Goal: Transaction & Acquisition: Purchase product/service

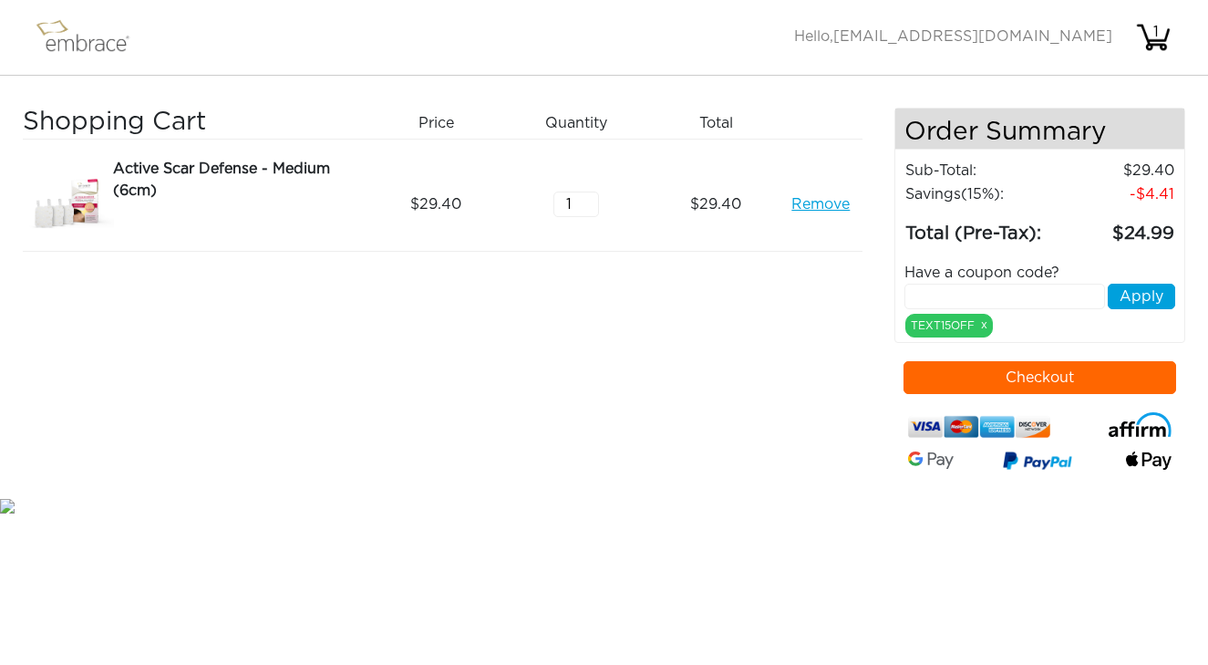
click at [978, 387] on button "Checkout" at bounding box center [1039, 377] width 273 height 33
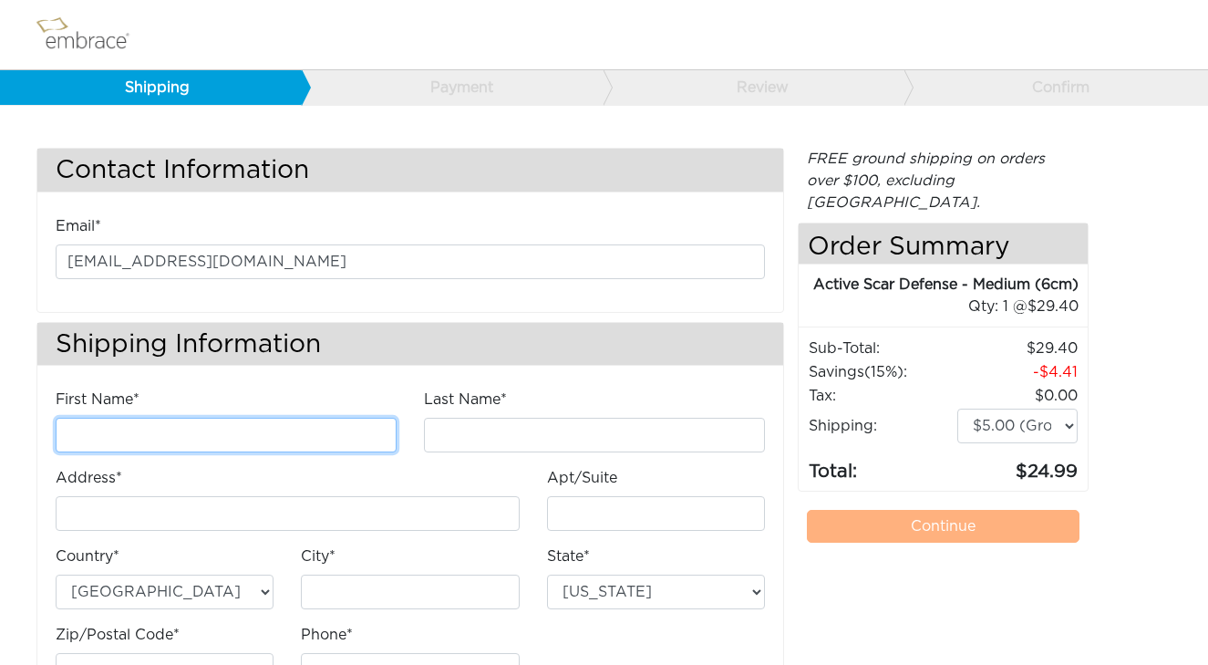
click at [136, 436] on input "First Name*" at bounding box center [226, 434] width 341 height 35
type input "vicky"
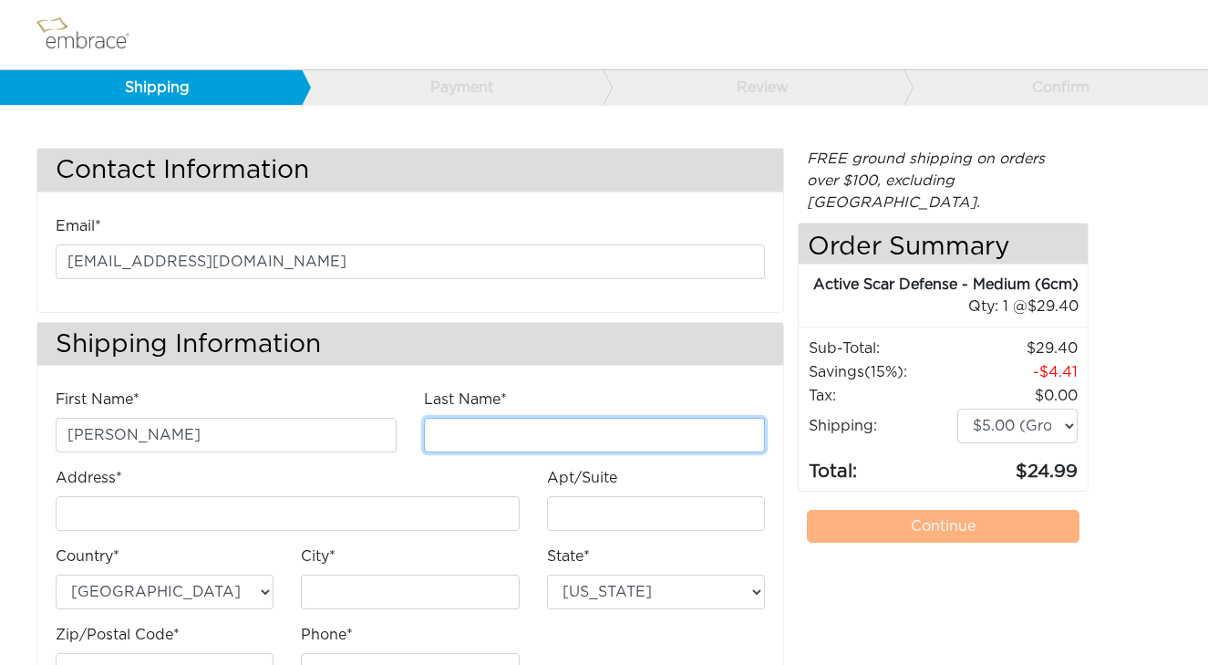
type input "chin"
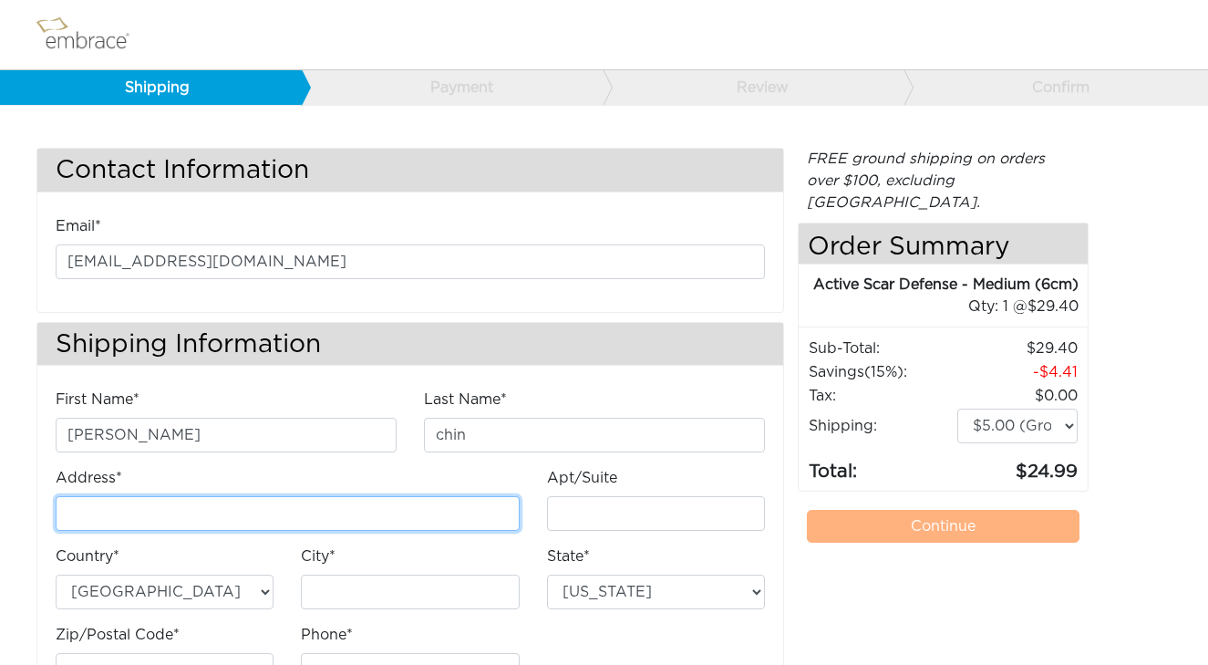
type input "[STREET_ADDRESS]"
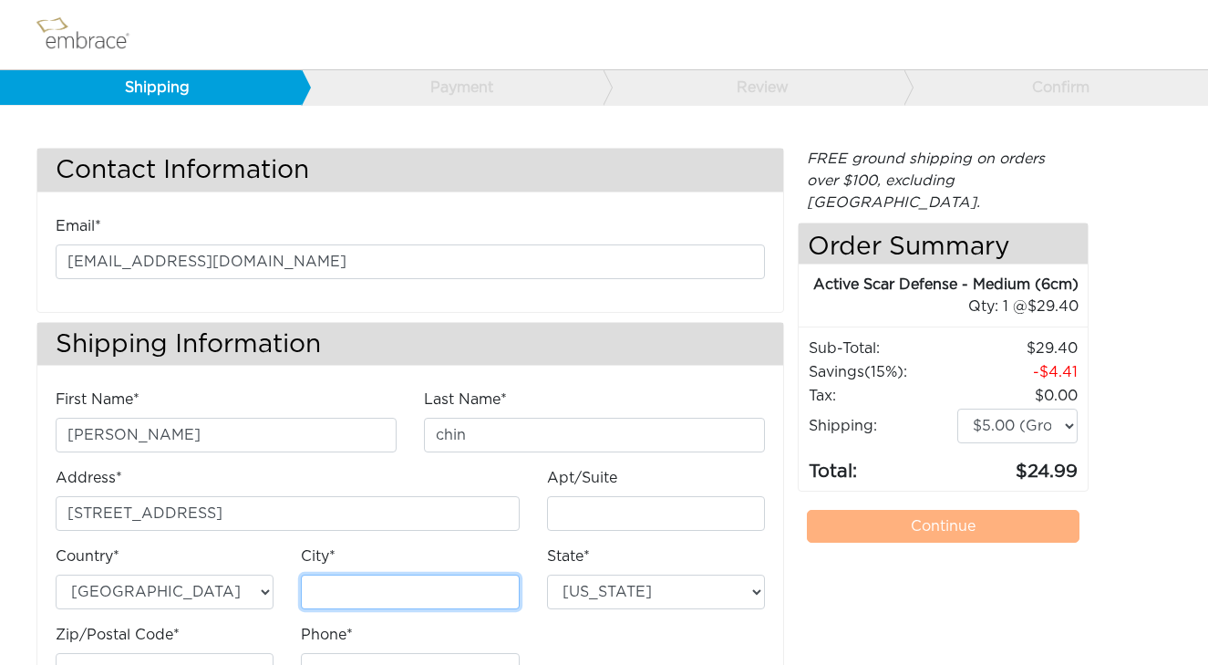
type input "Fullerton"
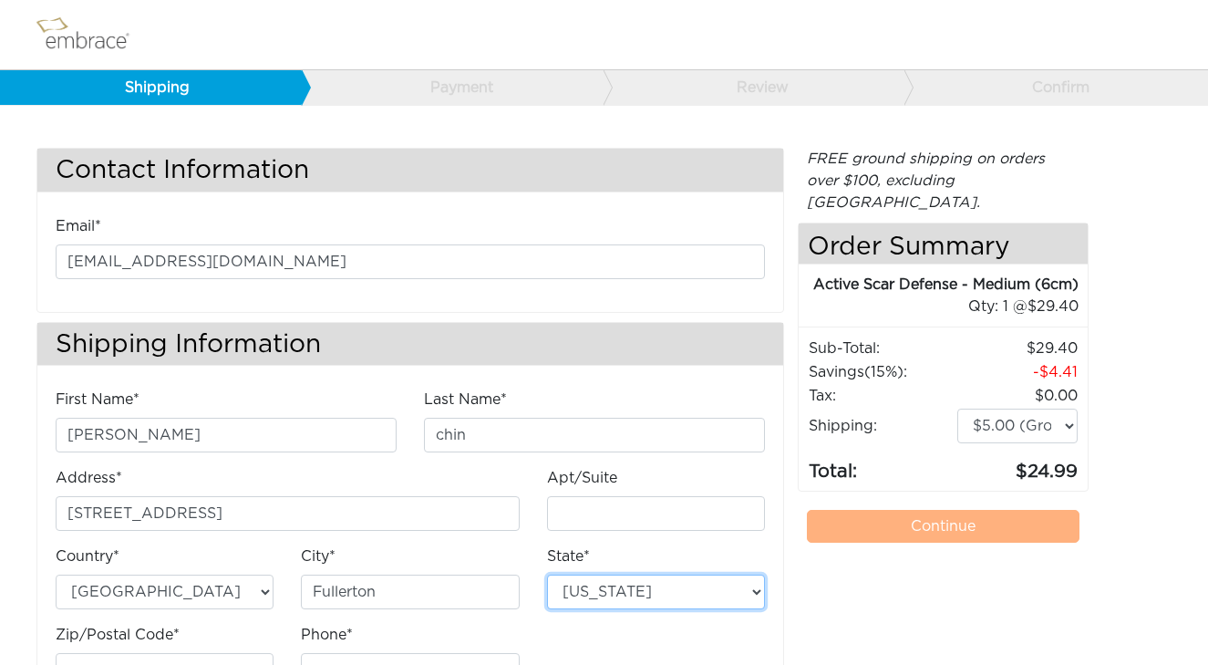
select select "CA"
type input "92833"
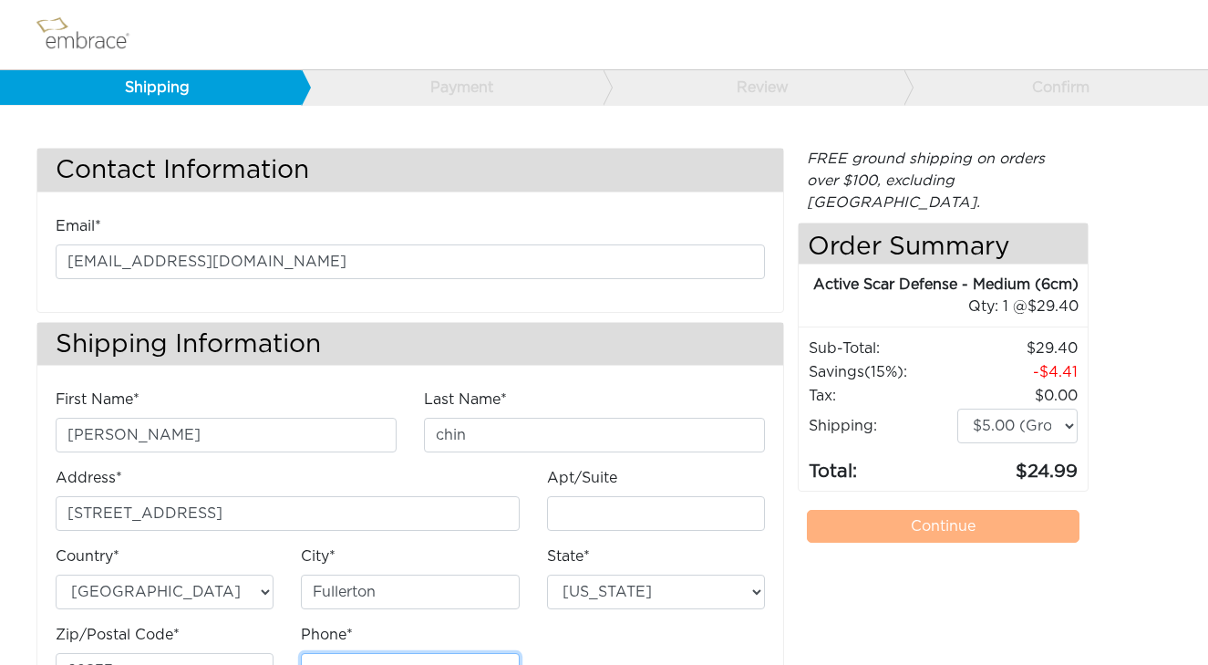
type input "5623038704"
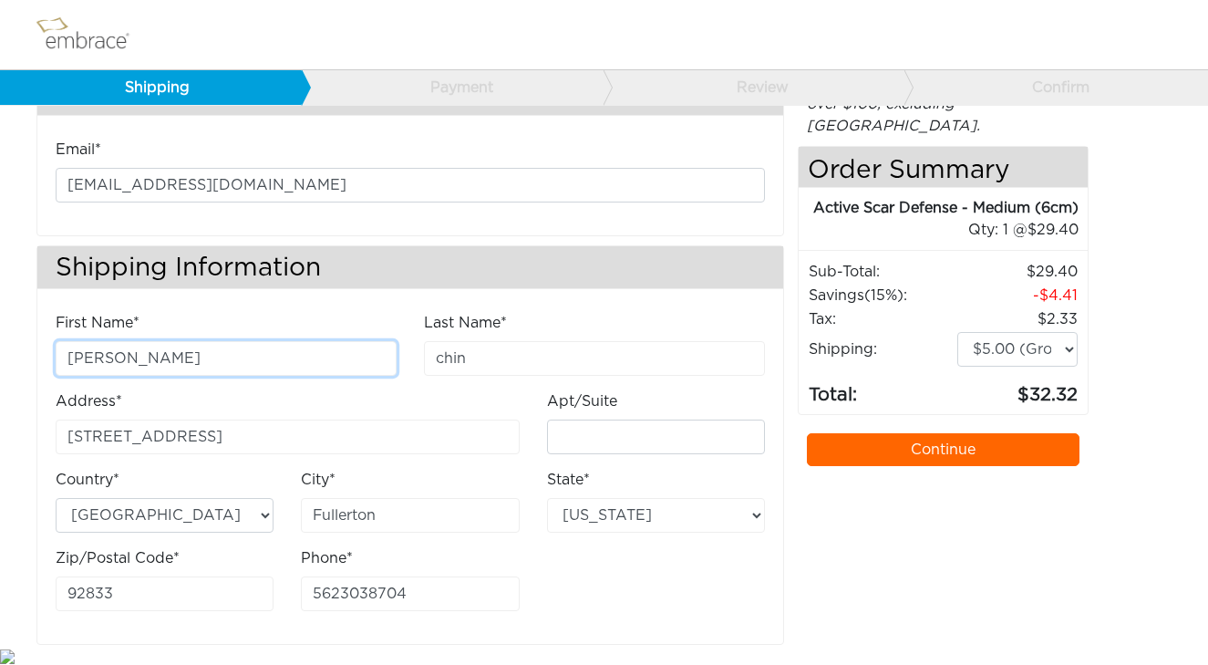
scroll to position [78, 0]
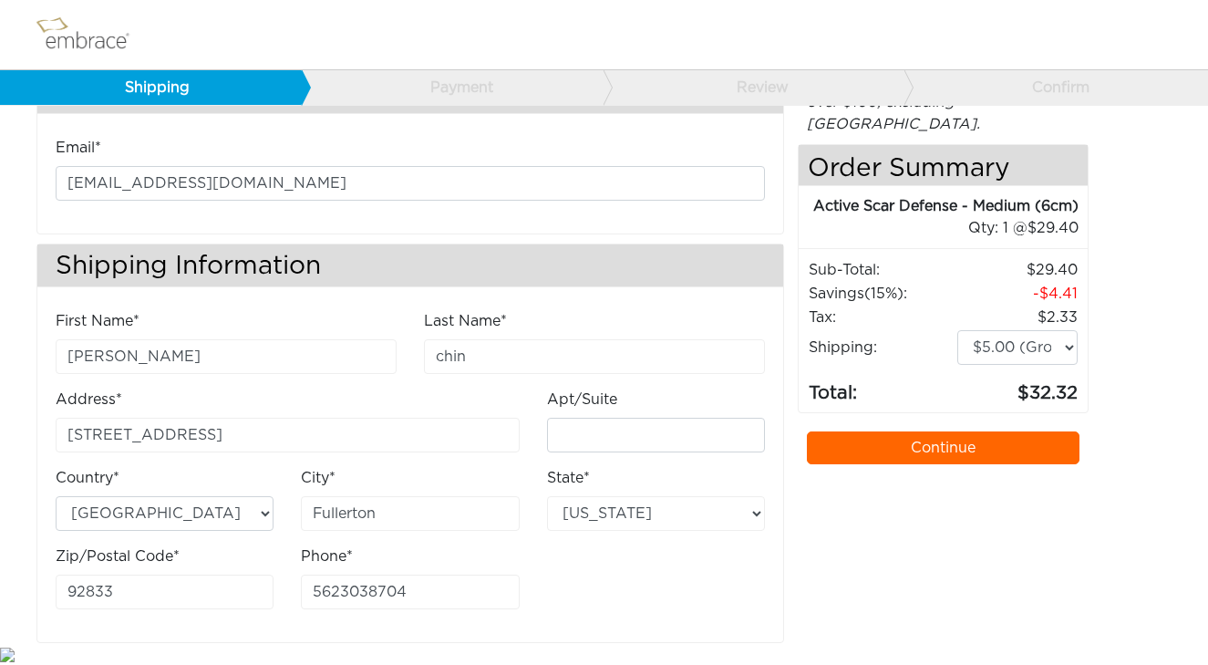
click at [936, 431] on link "Continue" at bounding box center [943, 447] width 273 height 33
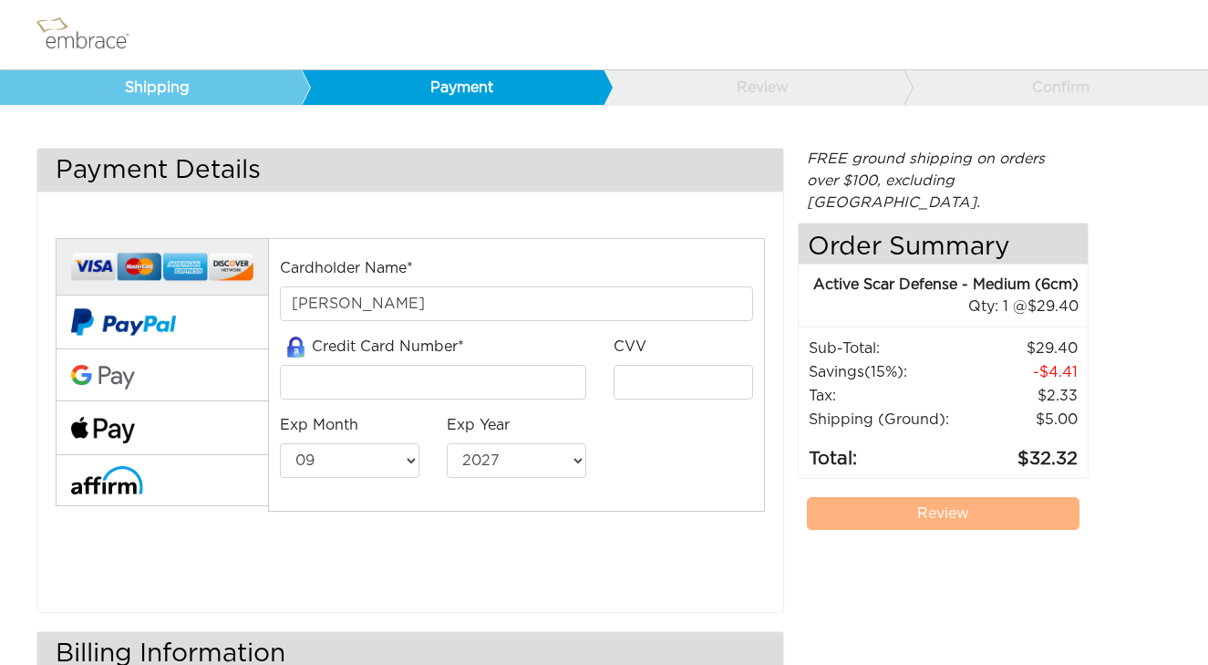
select select "9"
select select "2027"
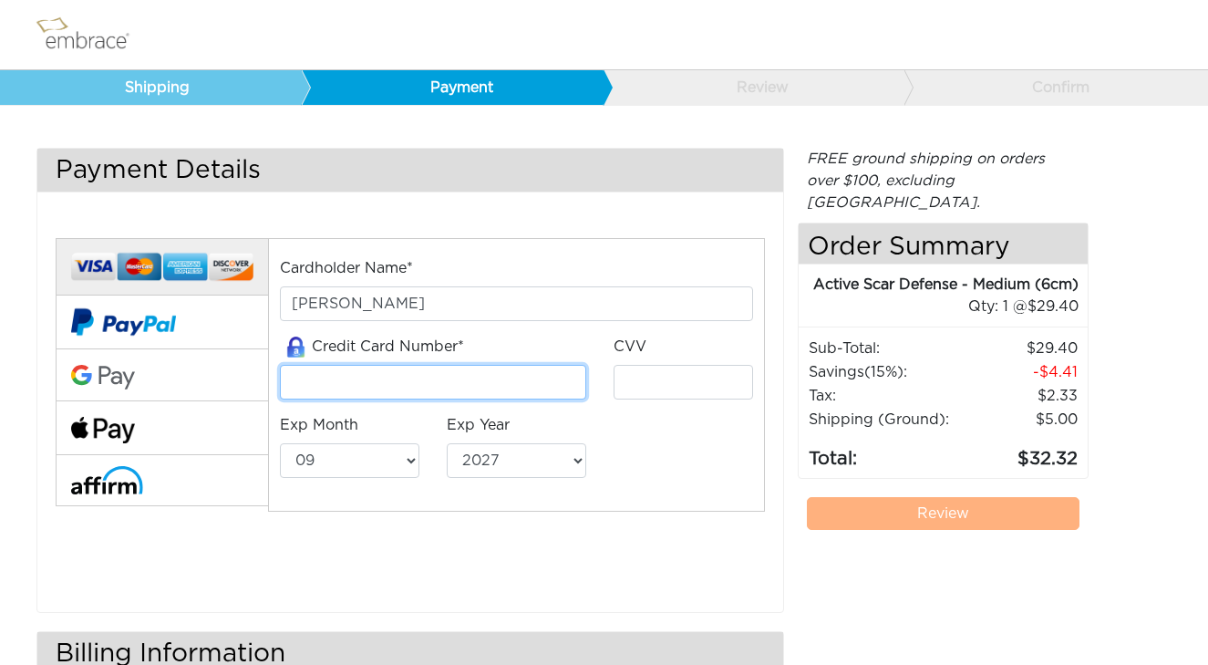
click at [436, 390] on input "tel" at bounding box center [433, 382] width 306 height 35
type input "4147202738645553"
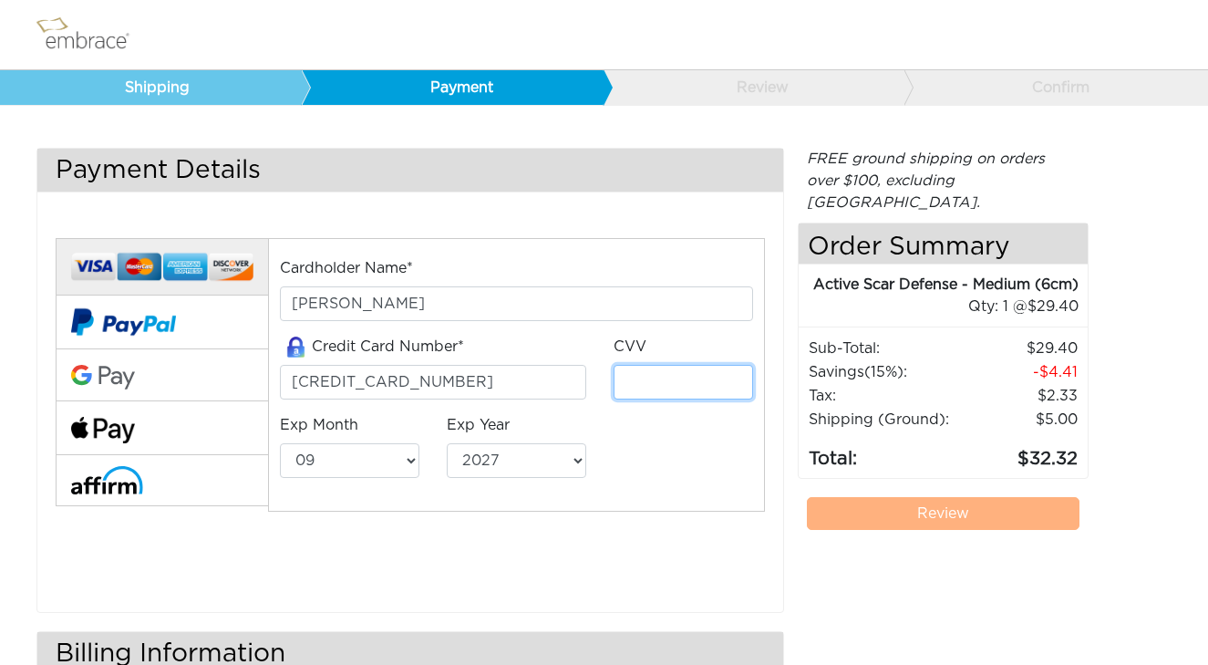
type input "761"
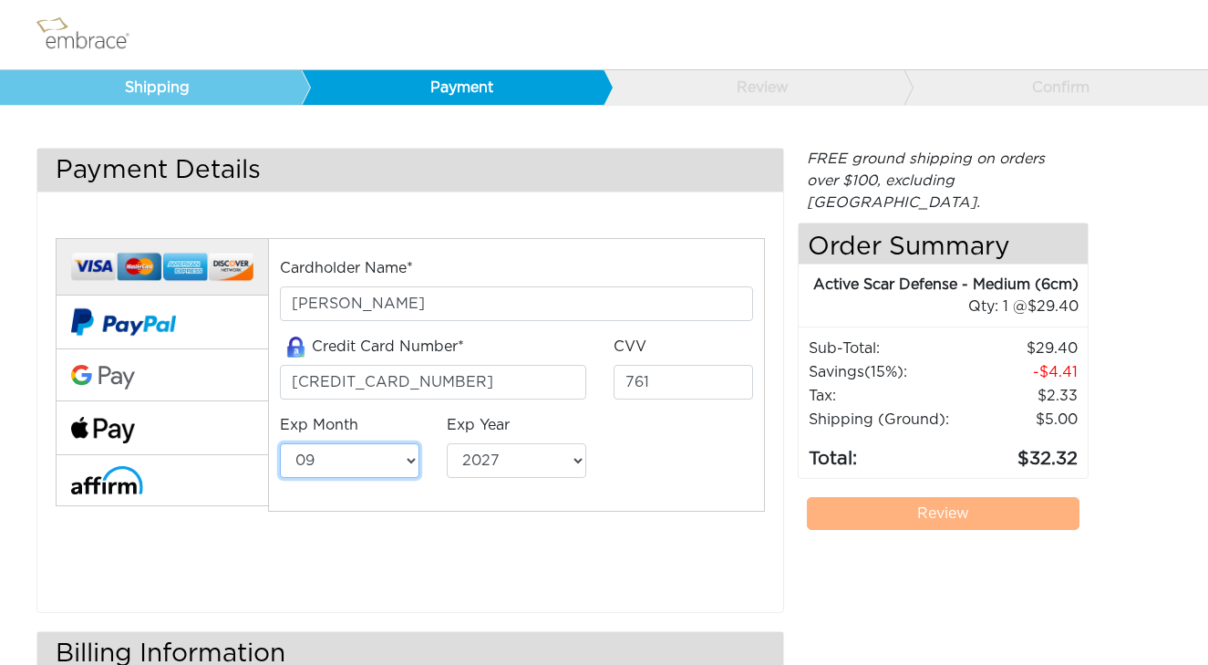
select select "4"
select select "2030"
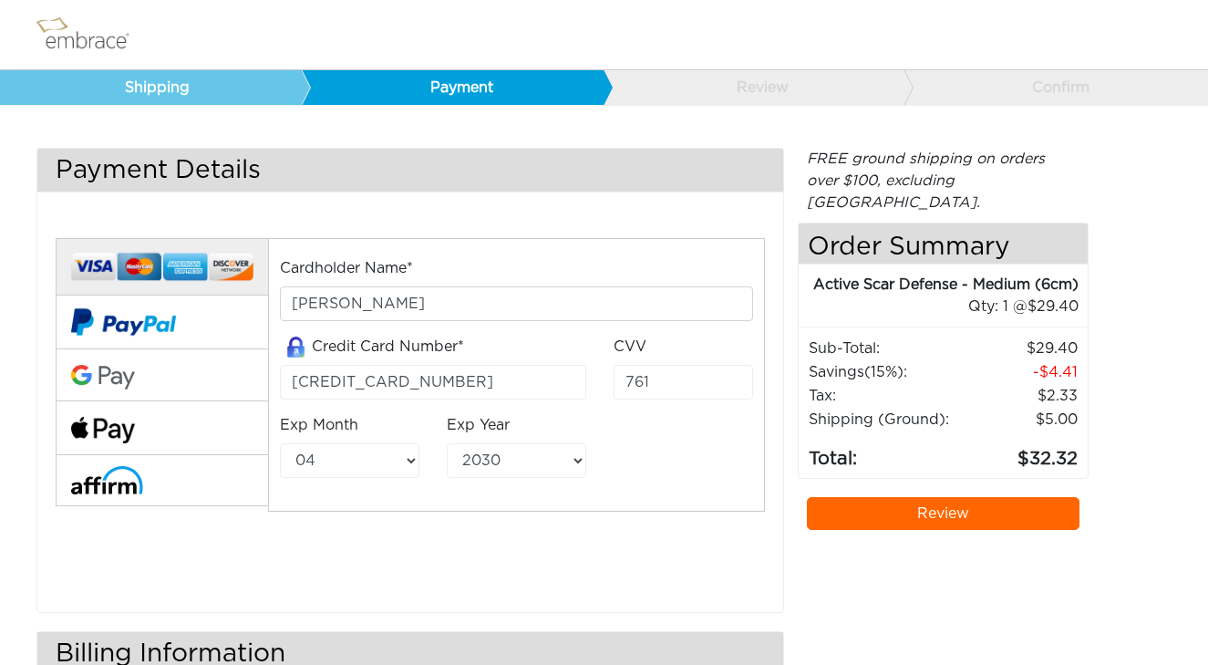
click at [939, 497] on link "Review" at bounding box center [943, 513] width 273 height 33
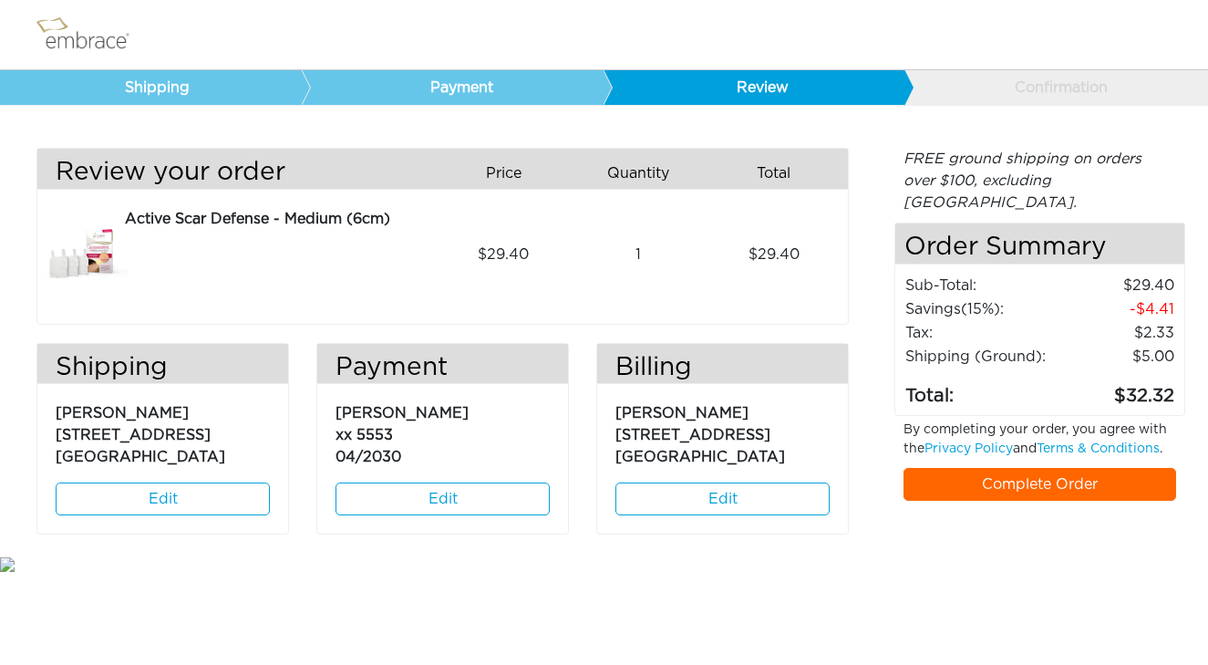
click at [993, 468] on link "Complete Order" at bounding box center [1039, 484] width 273 height 33
